Goal: Task Accomplishment & Management: Use online tool/utility

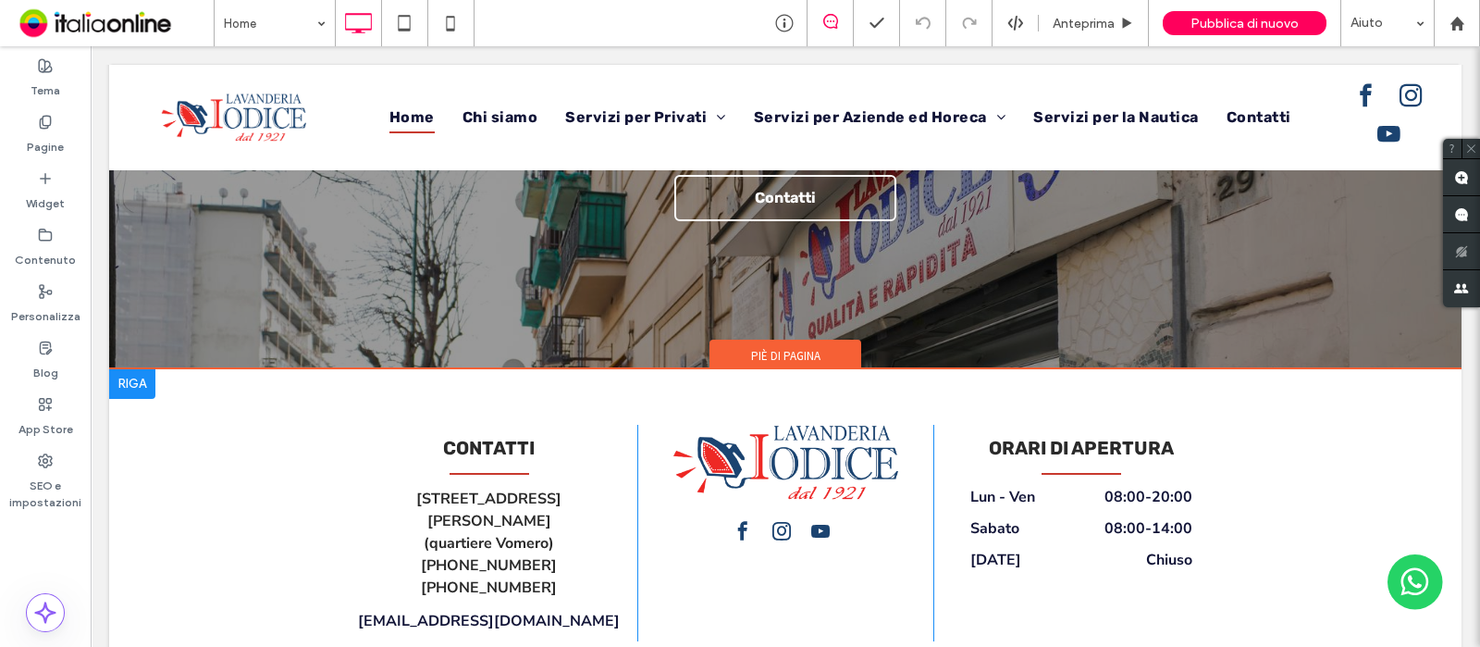
scroll to position [5256, 0]
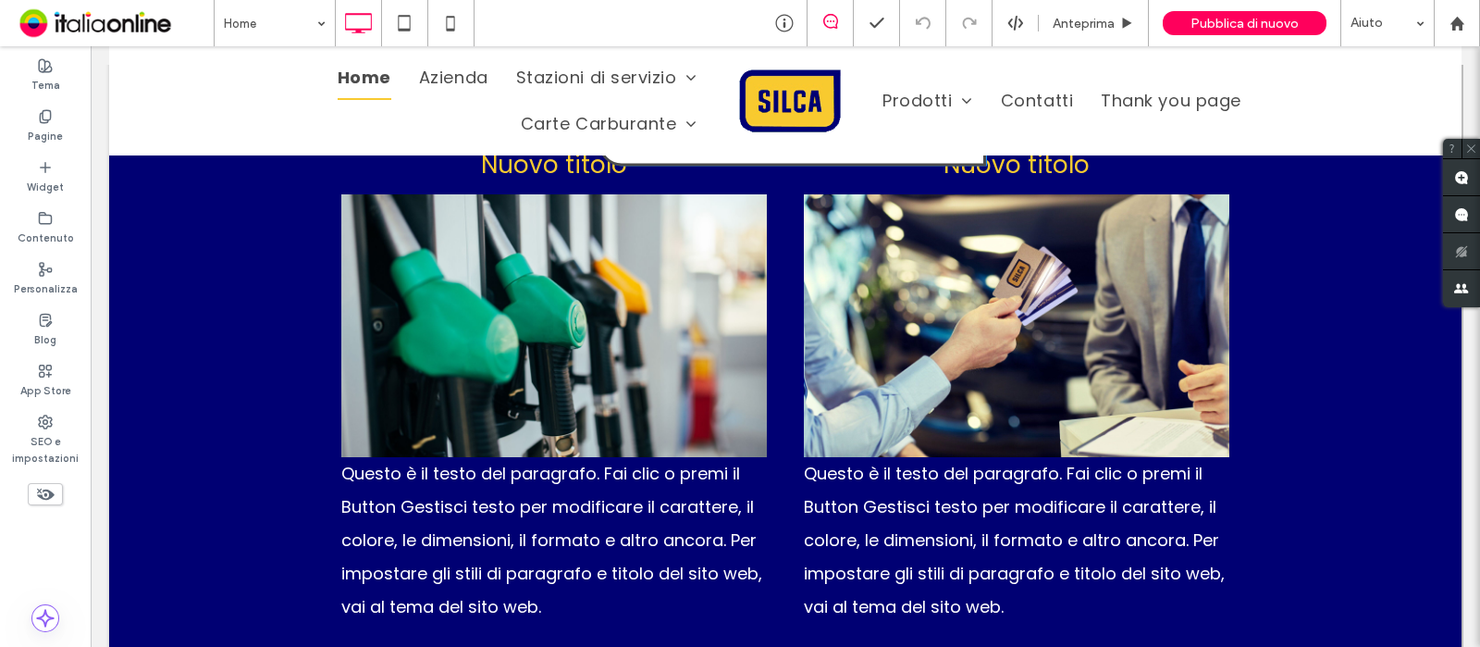
scroll to position [2616, 0]
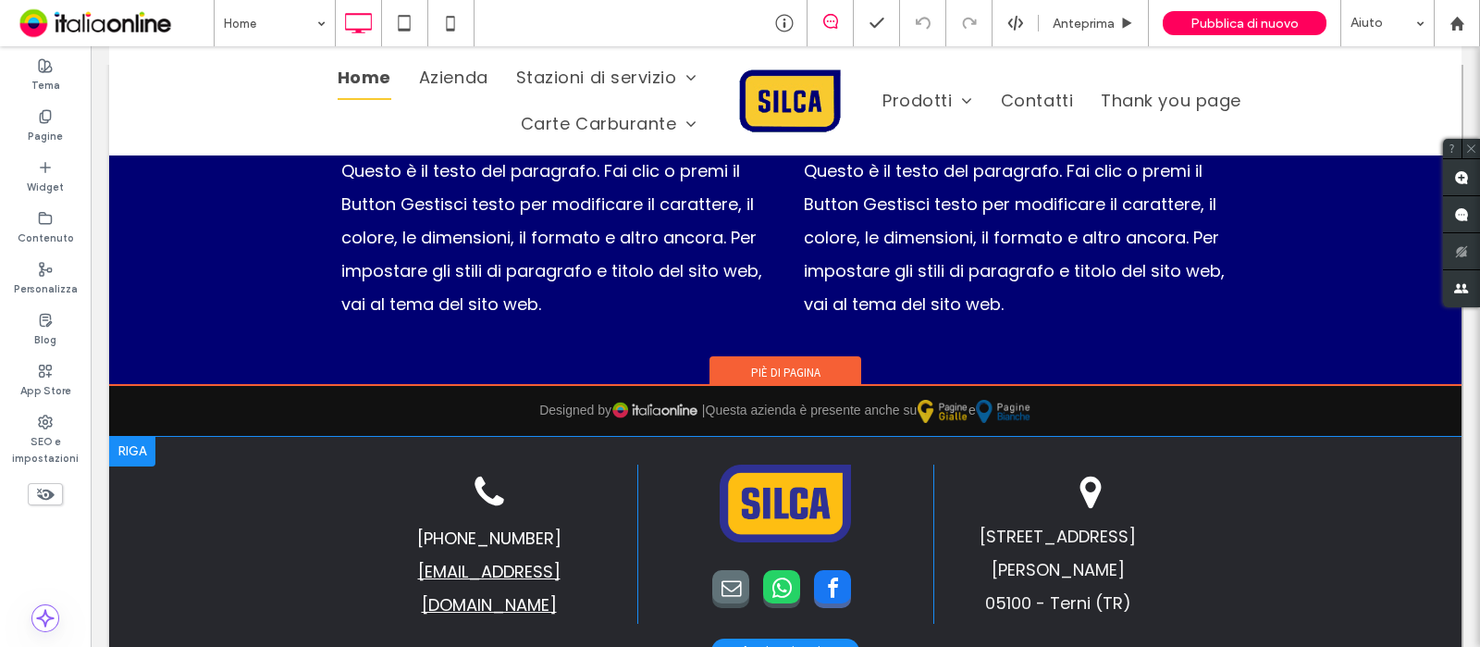
click at [138, 437] on div at bounding box center [132, 452] width 46 height 30
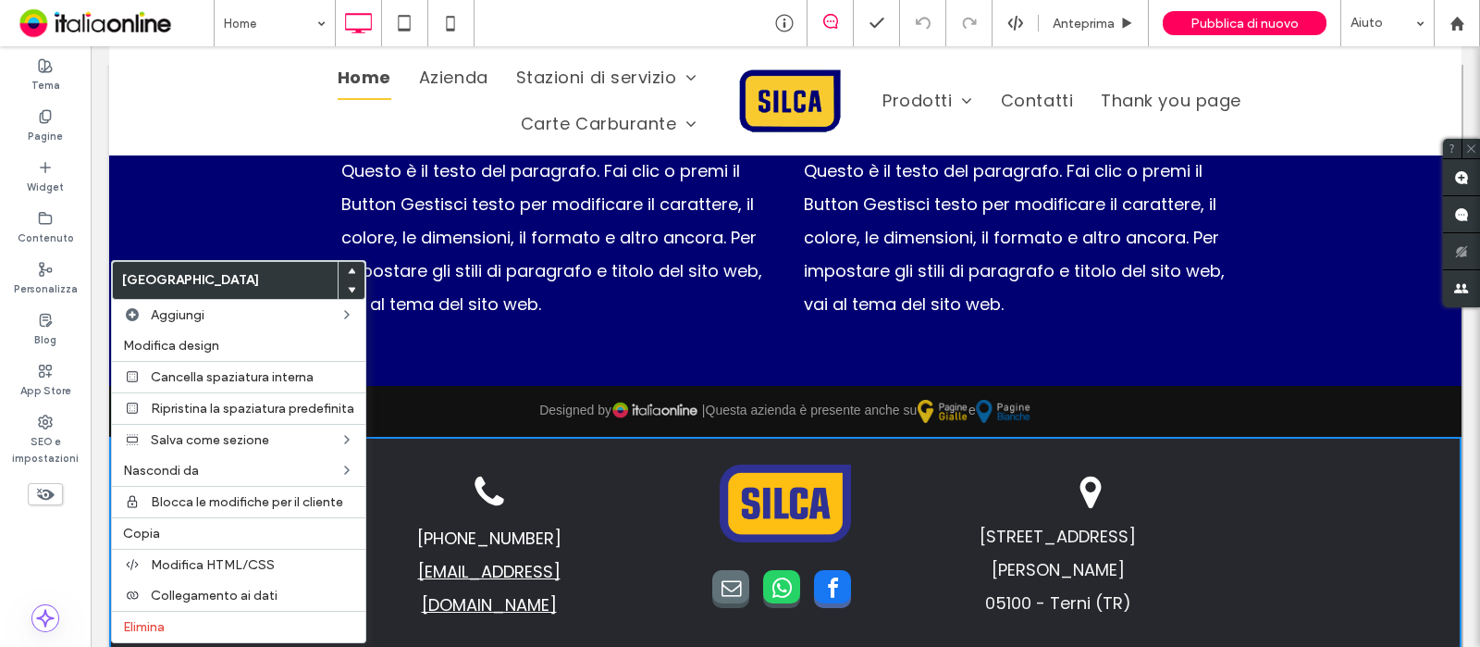
click at [351, 272] on use at bounding box center [352, 270] width 8 height 6
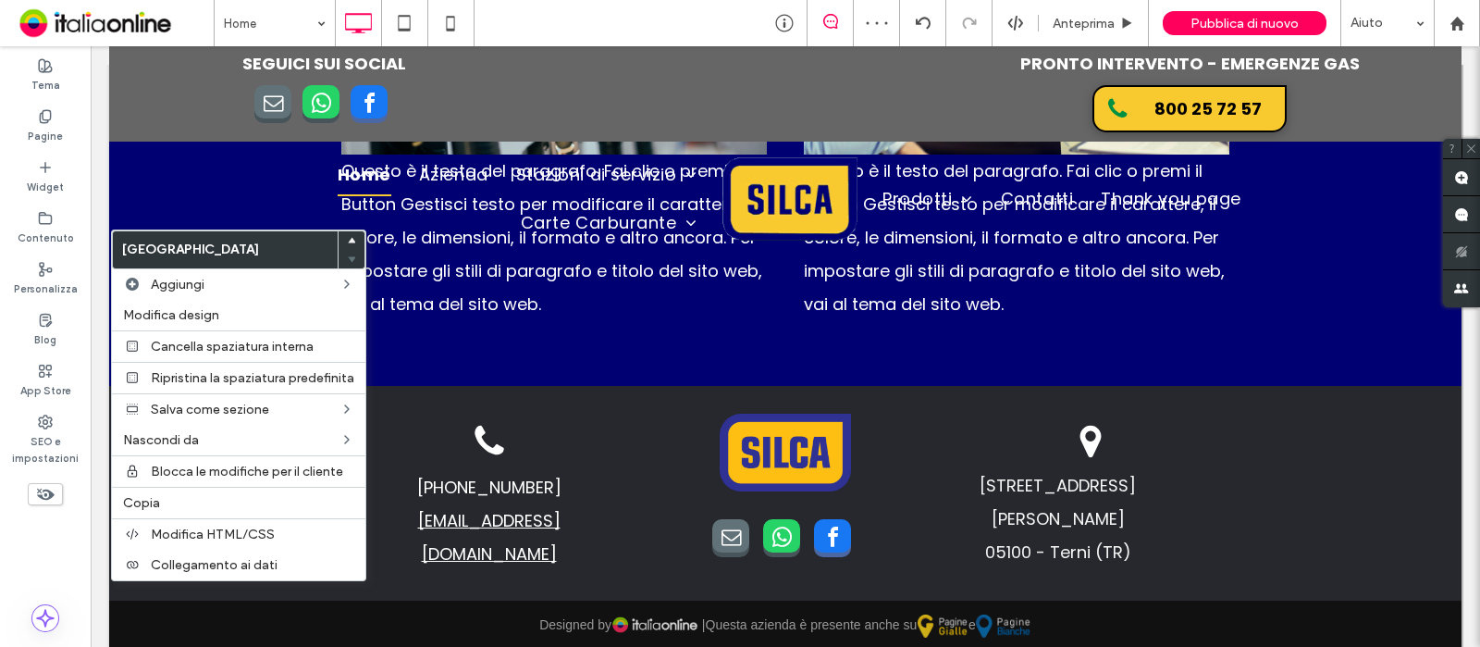
click at [352, 237] on icon at bounding box center [351, 240] width 7 height 7
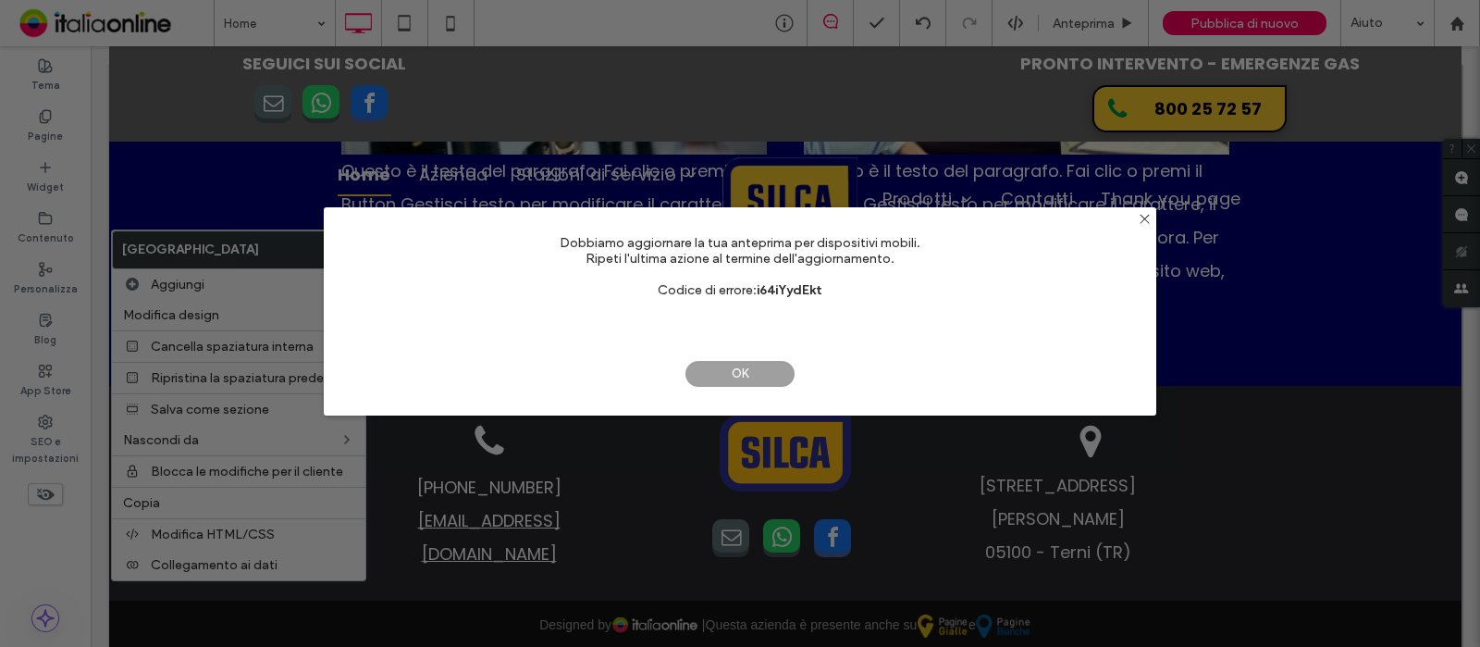
click at [765, 377] on span "OK" at bounding box center [740, 374] width 111 height 28
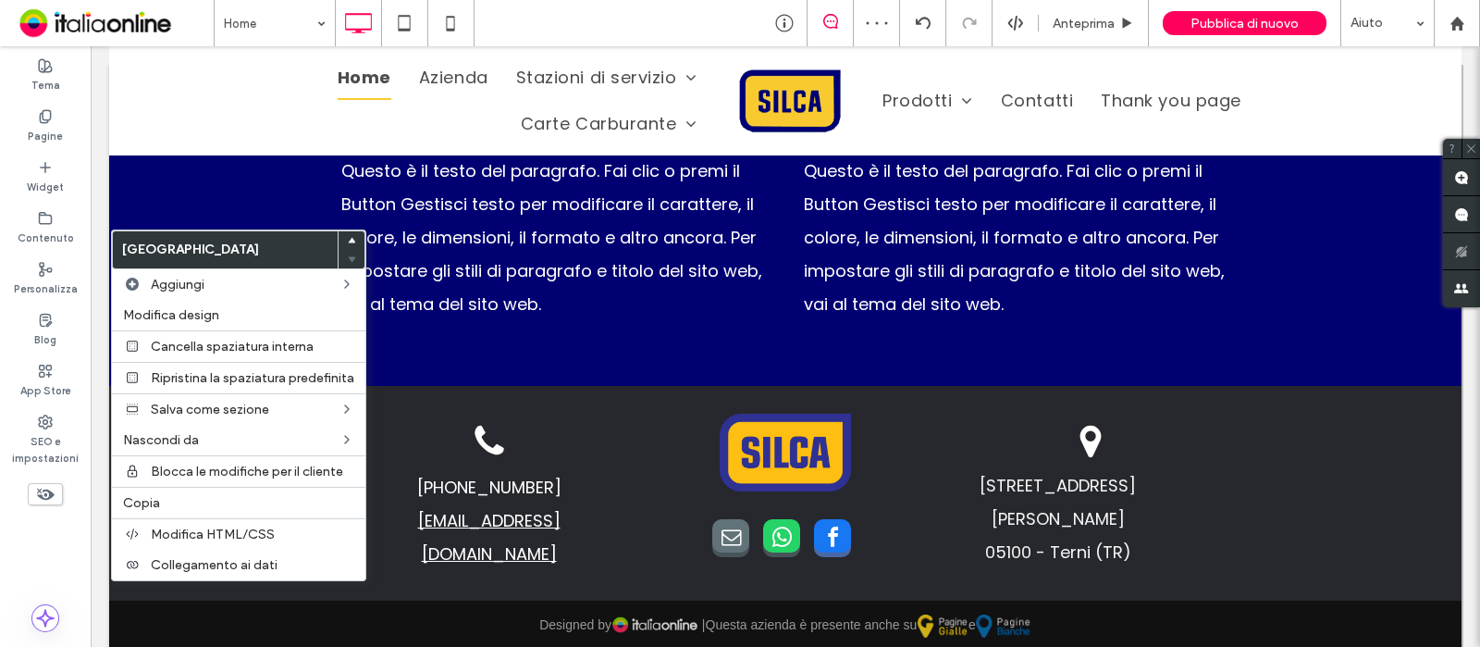
click at [353, 238] on icon at bounding box center [351, 240] width 7 height 7
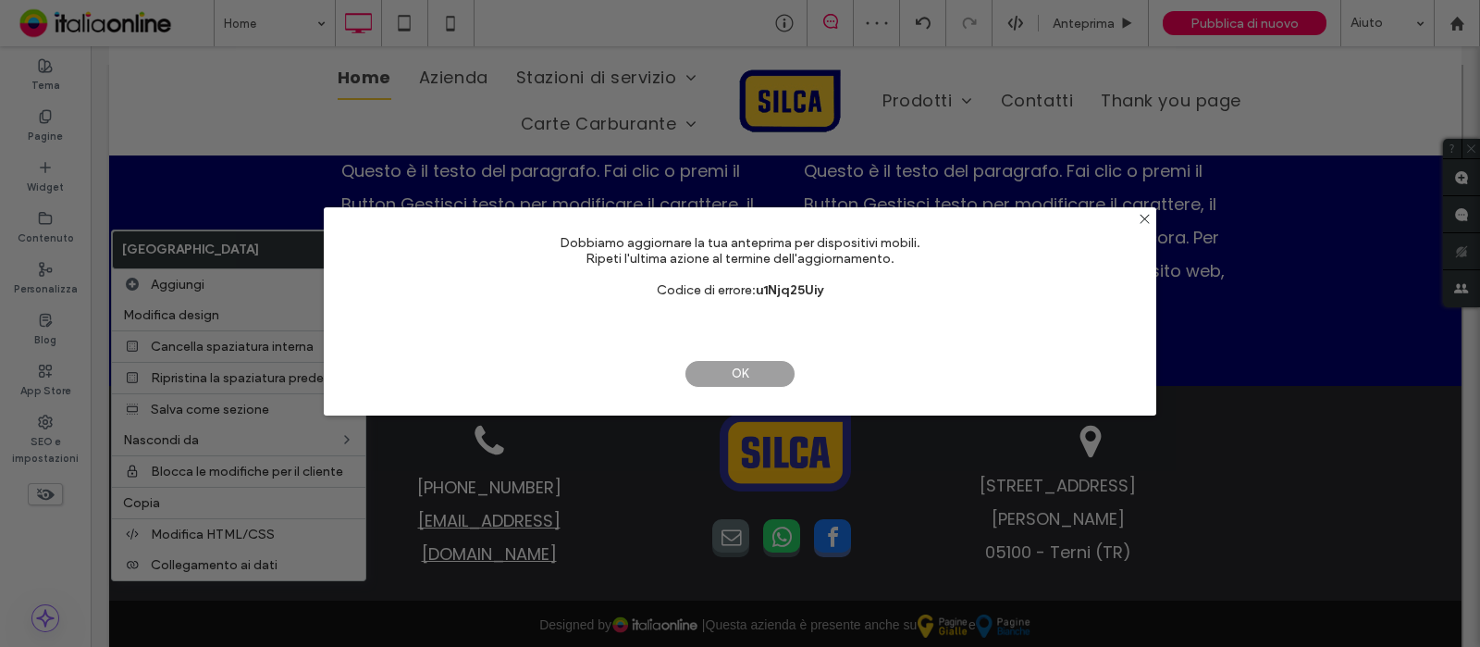
click at [756, 361] on span "OK" at bounding box center [740, 374] width 111 height 28
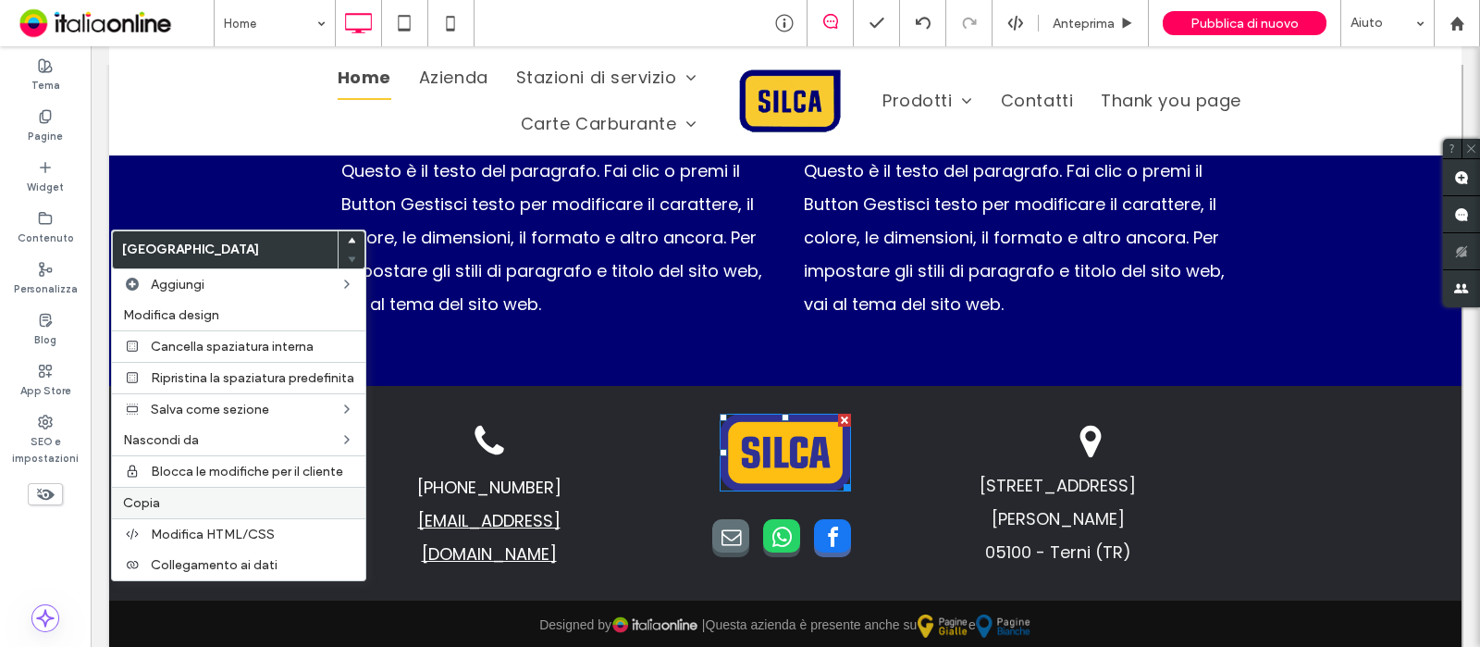
click at [173, 502] on label "Copia" at bounding box center [238, 503] width 231 height 16
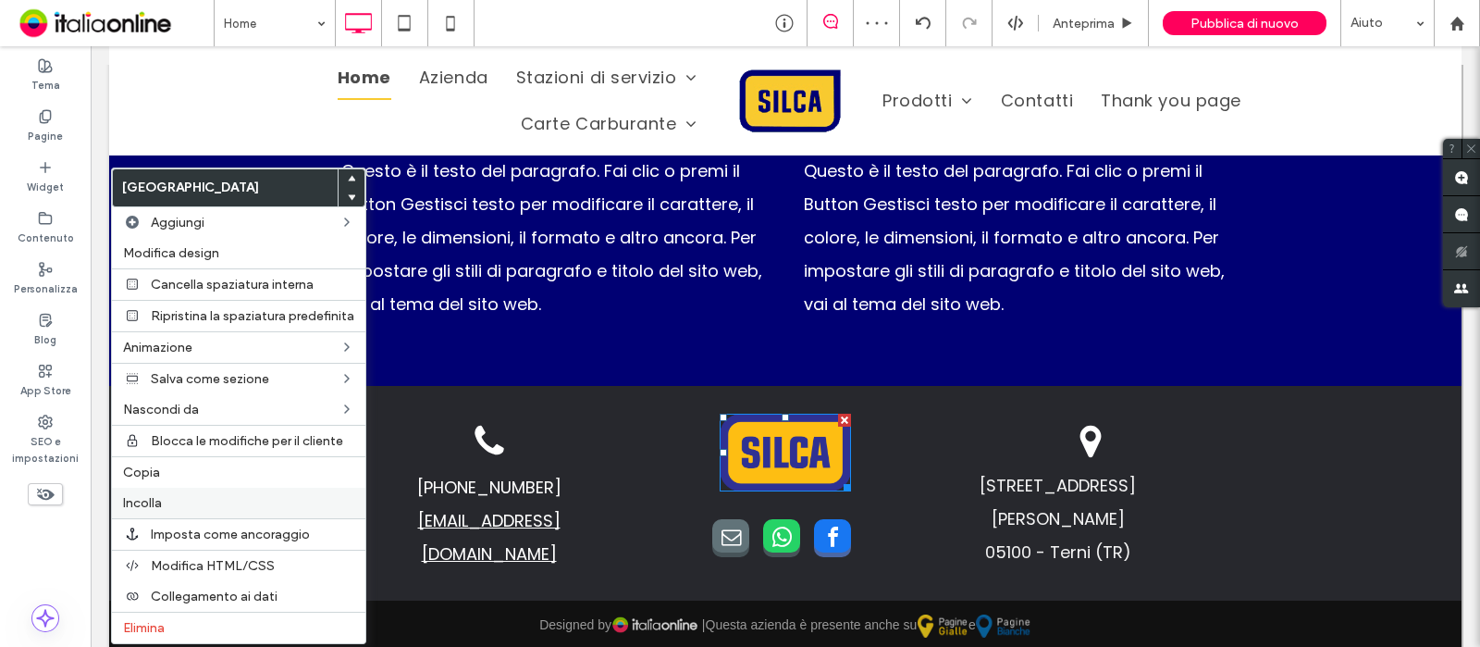
click at [201, 499] on label "Incolla" at bounding box center [238, 503] width 231 height 16
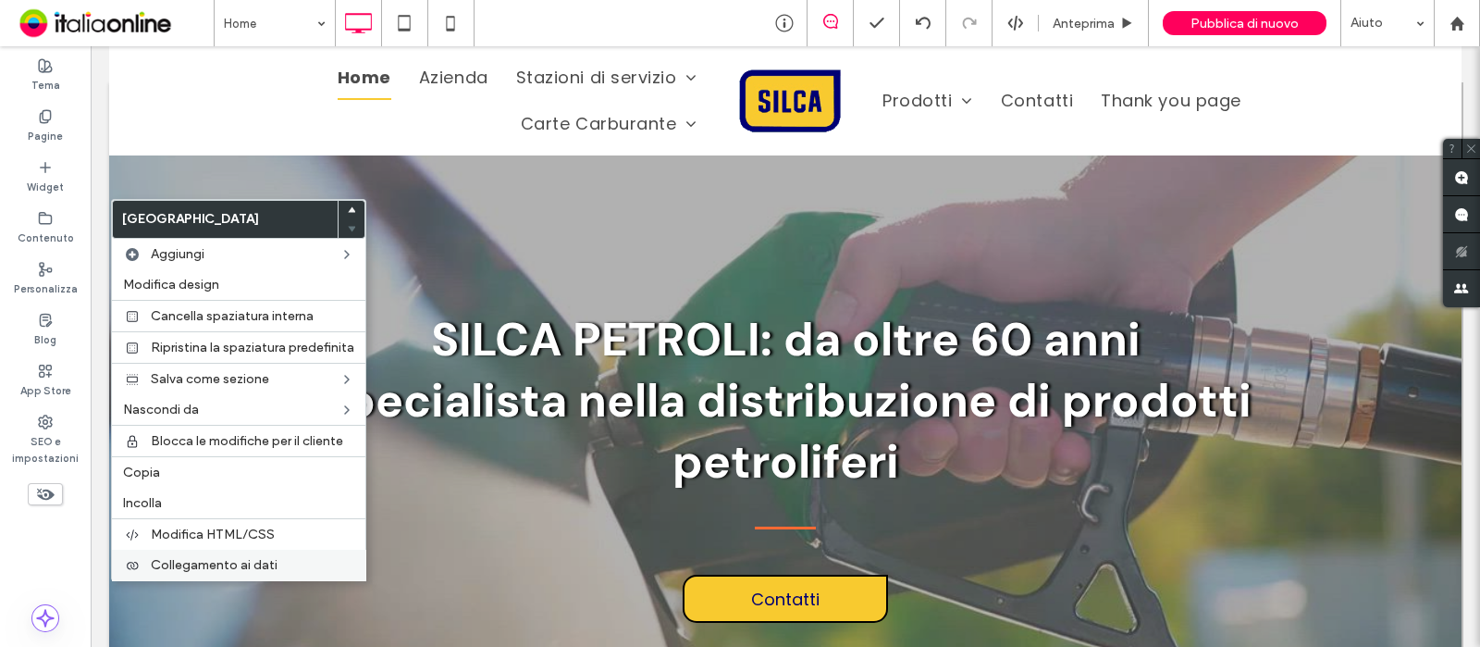
scroll to position [2668, 0]
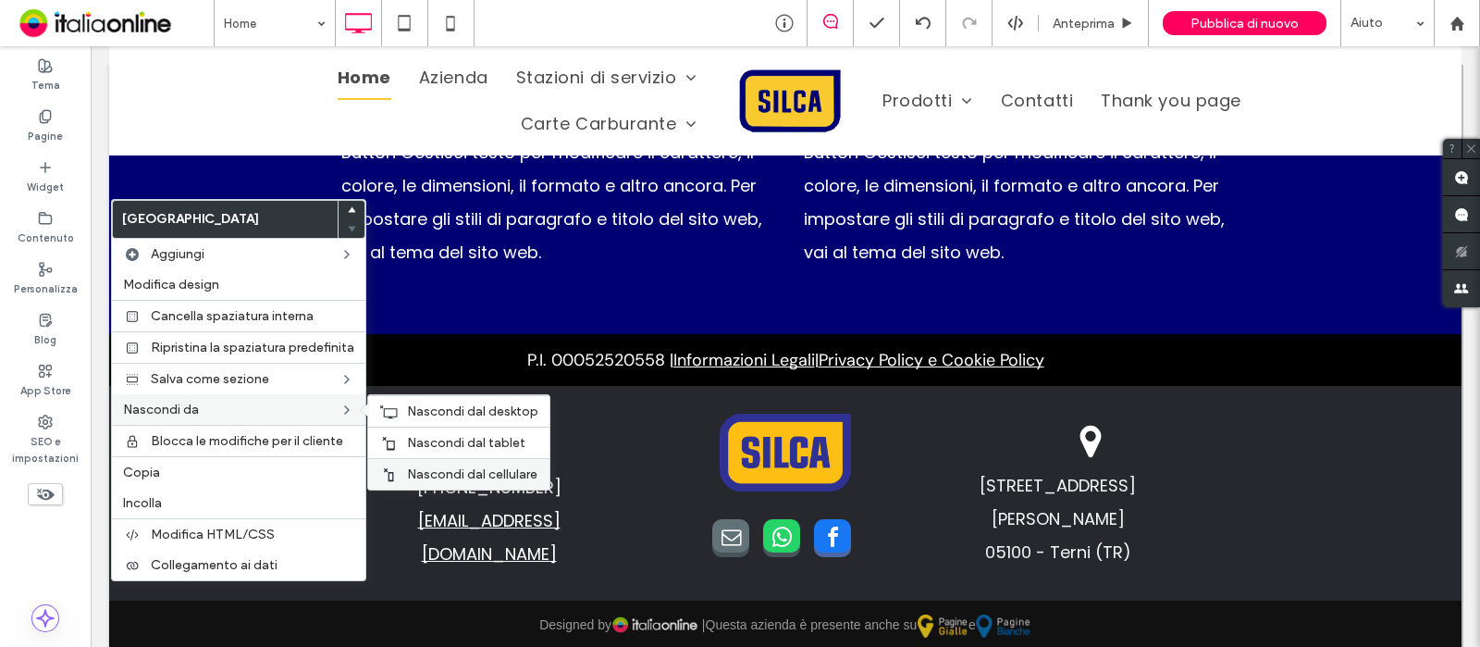
click at [484, 469] on span "Nascondi dal cellulare" at bounding box center [472, 474] width 130 height 16
click at [487, 435] on span "Nascondi dal tablet" at bounding box center [466, 443] width 118 height 16
click at [494, 404] on span "Nascondi dal desktop" at bounding box center [472, 411] width 131 height 16
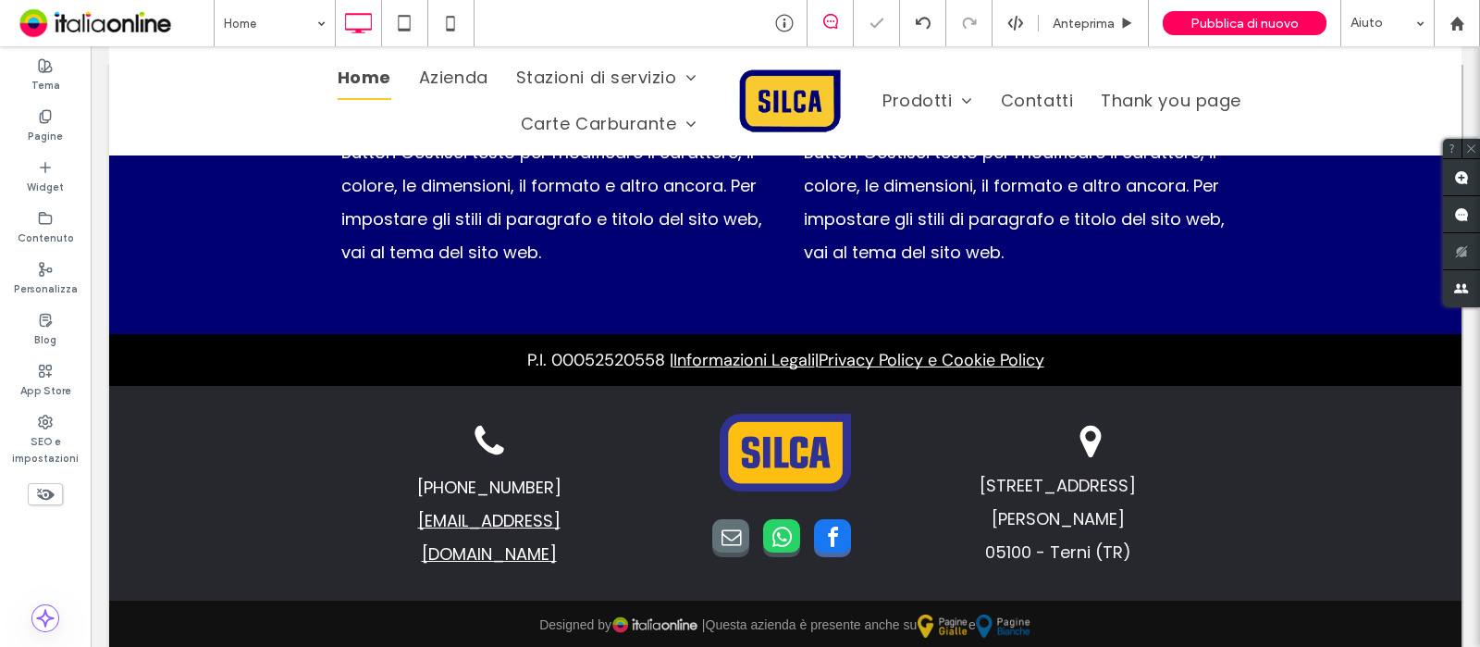
scroll to position [2616, 0]
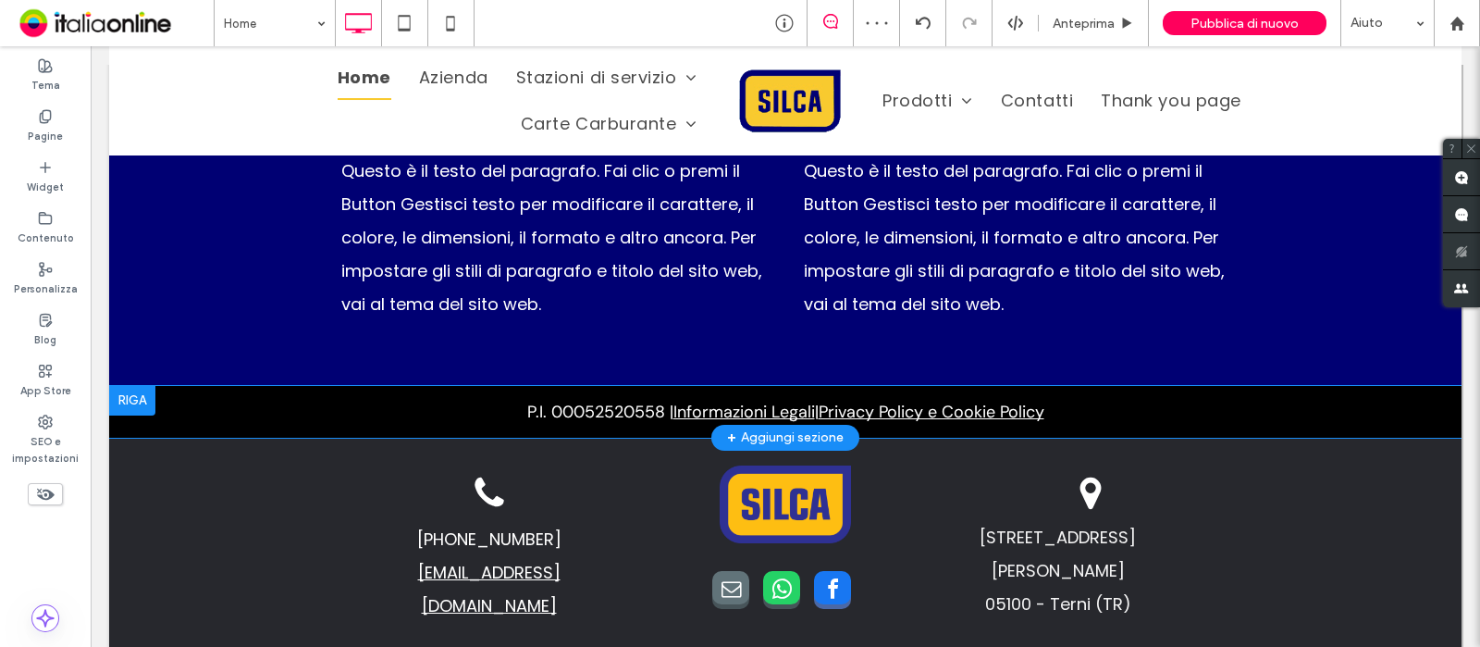
click at [134, 386] on div at bounding box center [132, 401] width 46 height 30
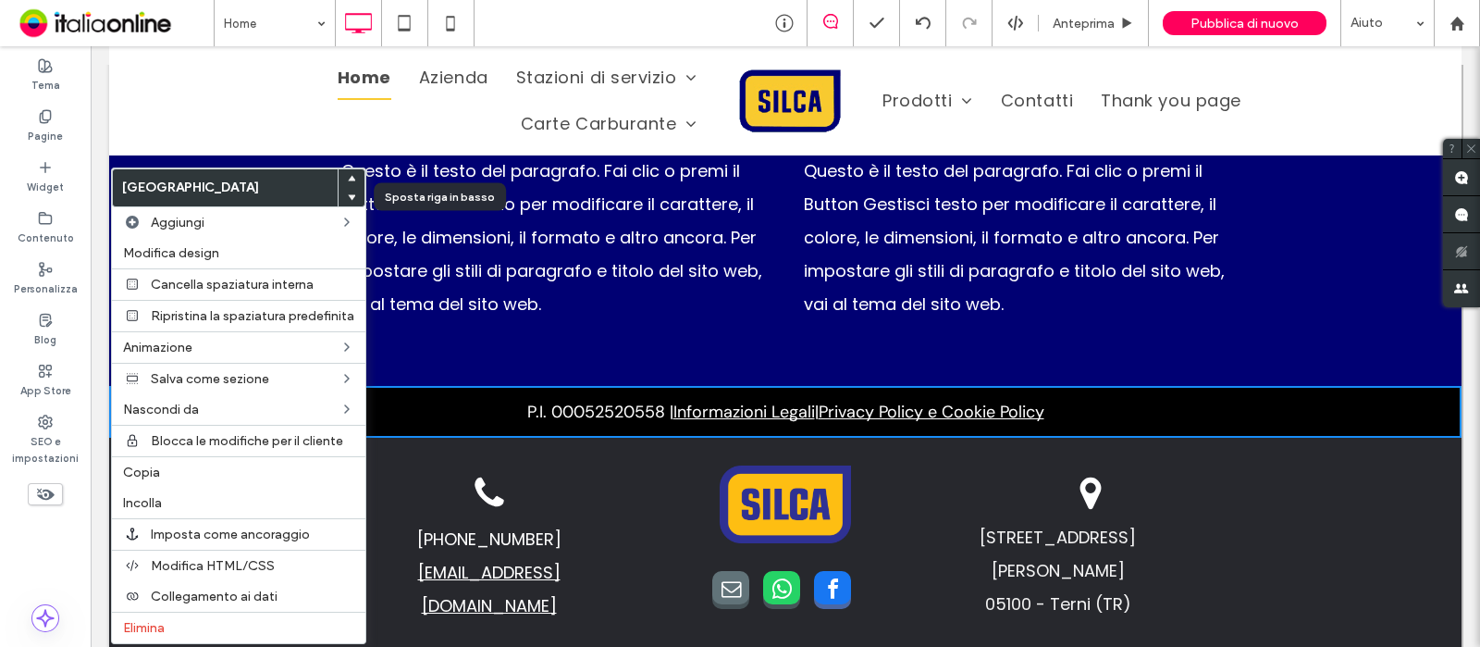
click at [352, 196] on use at bounding box center [352, 197] width 8 height 6
